Goal: Navigation & Orientation: Find specific page/section

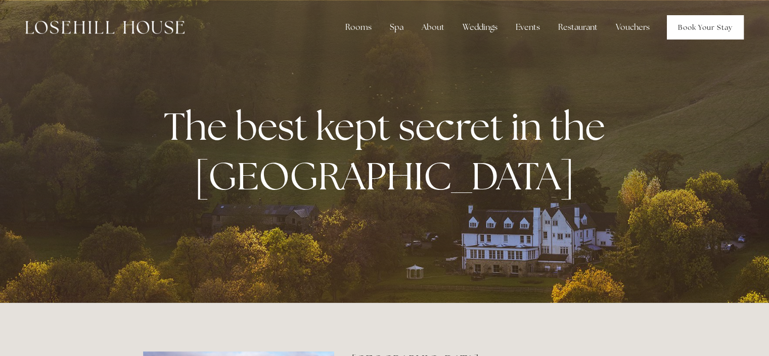
click at [680, 31] on link "Book Your Stay" at bounding box center [705, 27] width 77 height 24
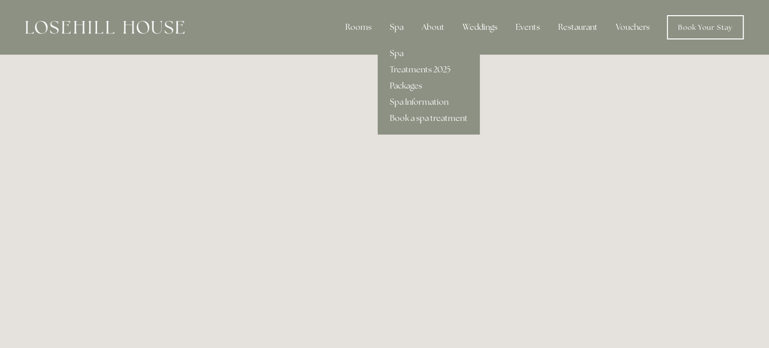
click at [398, 26] on div "Spa" at bounding box center [397, 27] width 30 height 20
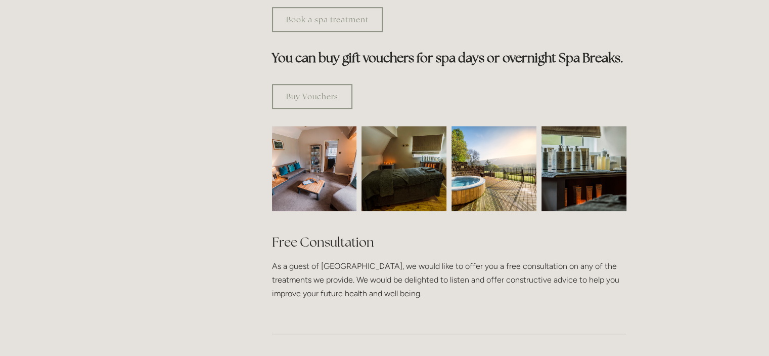
scroll to position [651, 0]
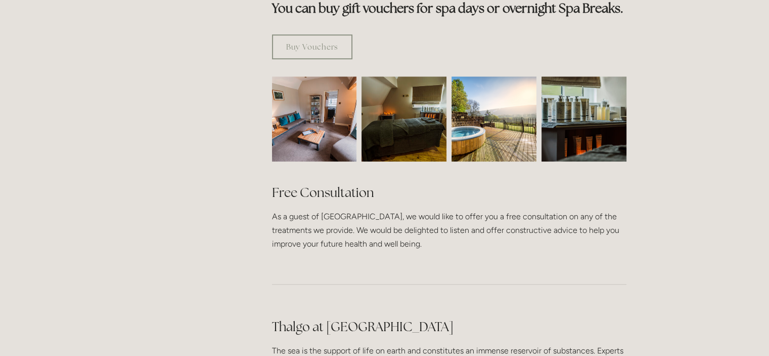
click at [313, 101] on img at bounding box center [314, 118] width 127 height 85
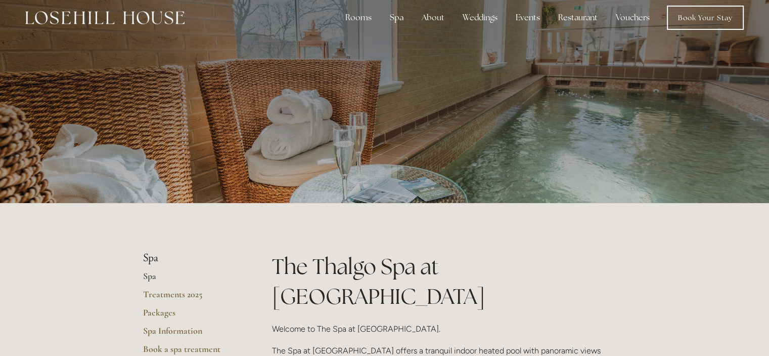
scroll to position [0, 0]
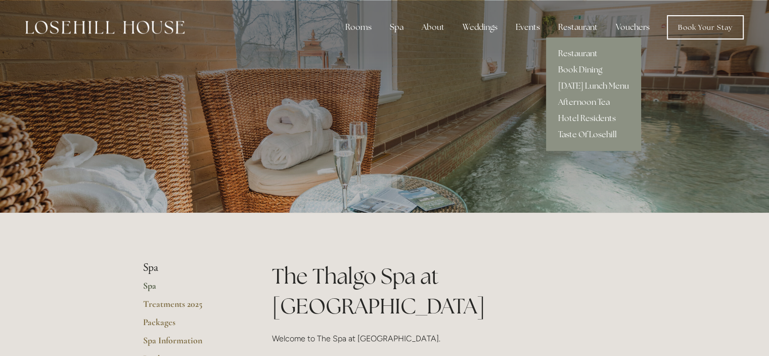
click at [595, 24] on div "Restaurant" at bounding box center [578, 27] width 56 height 20
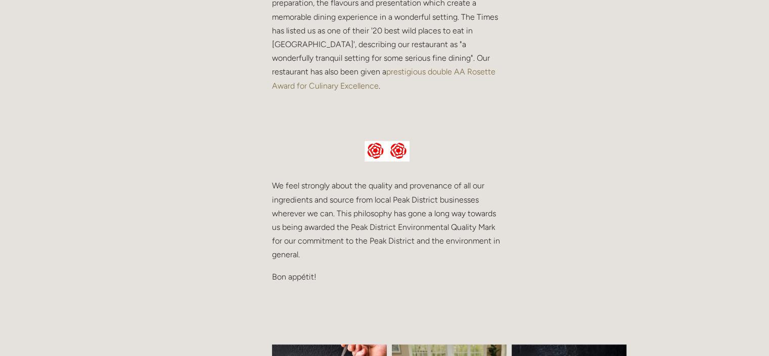
scroll to position [390, 0]
